Goal: Navigation & Orientation: Find specific page/section

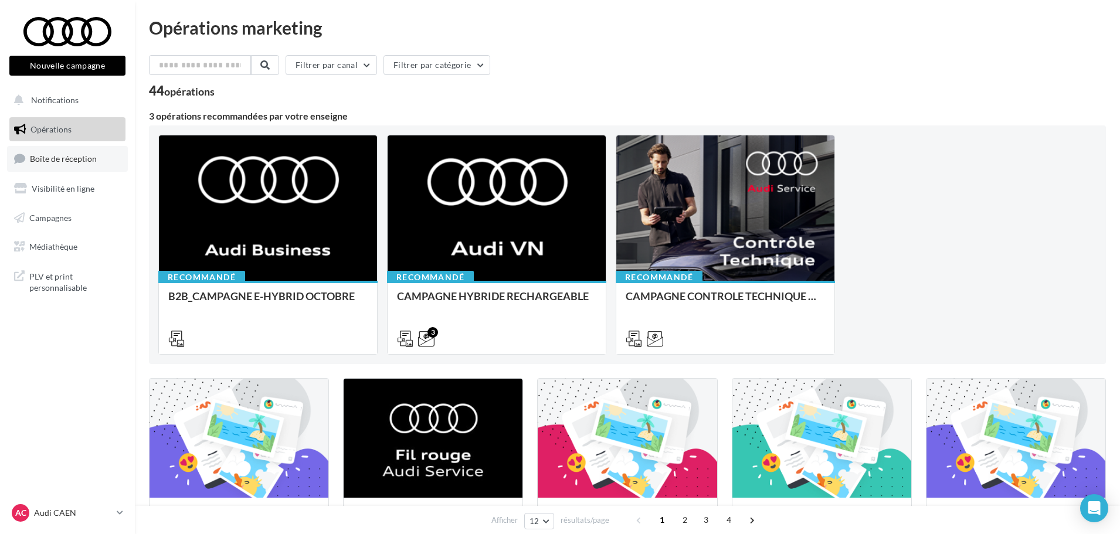
click at [47, 158] on span "Boîte de réception" at bounding box center [63, 159] width 67 height 10
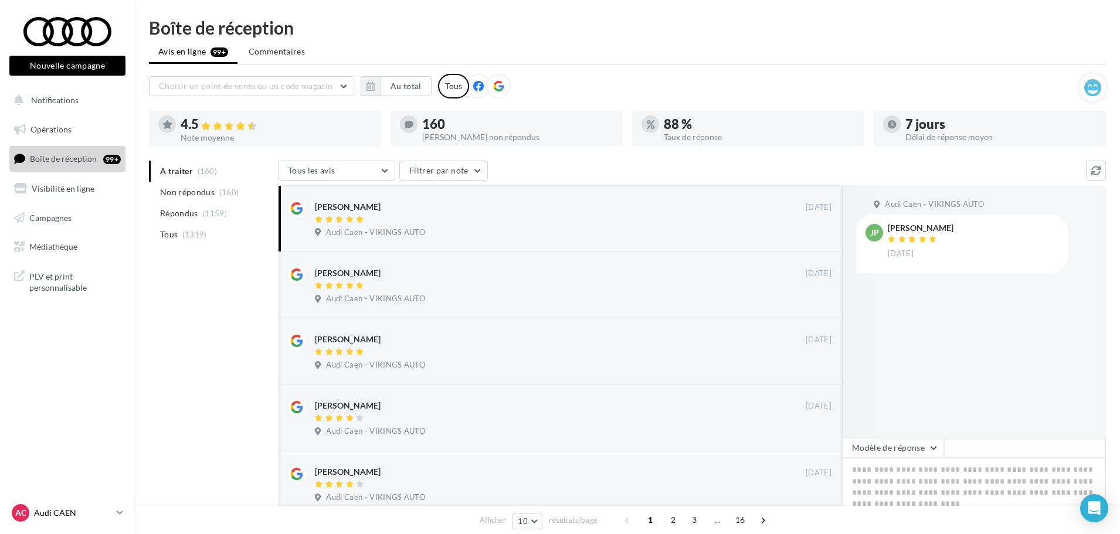
click at [83, 511] on p "Audi CAEN" at bounding box center [73, 513] width 78 height 12
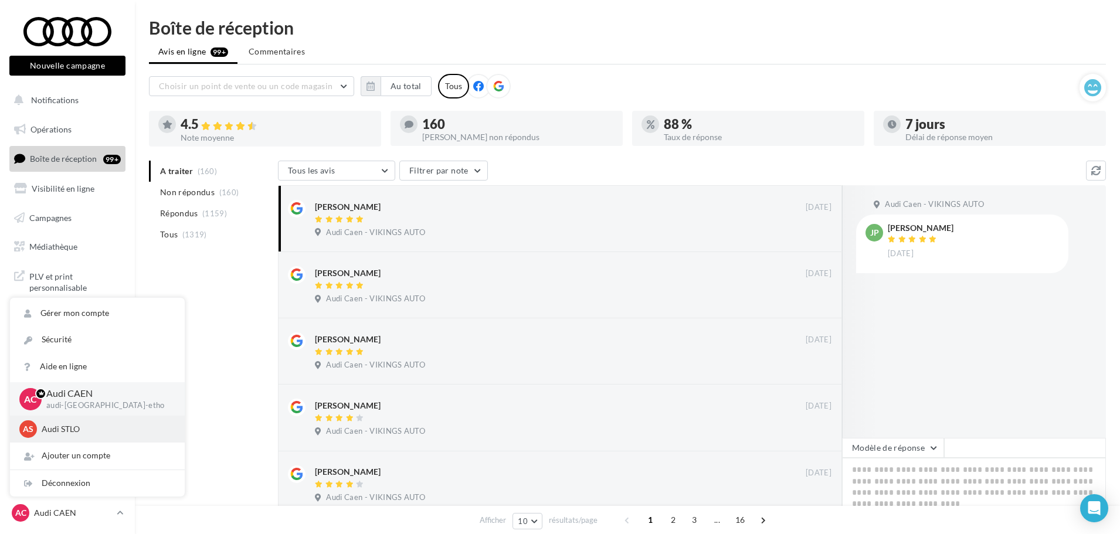
click at [84, 428] on p "Audi STLO" at bounding box center [106, 429] width 129 height 12
